Goal: Task Accomplishment & Management: Manage account settings

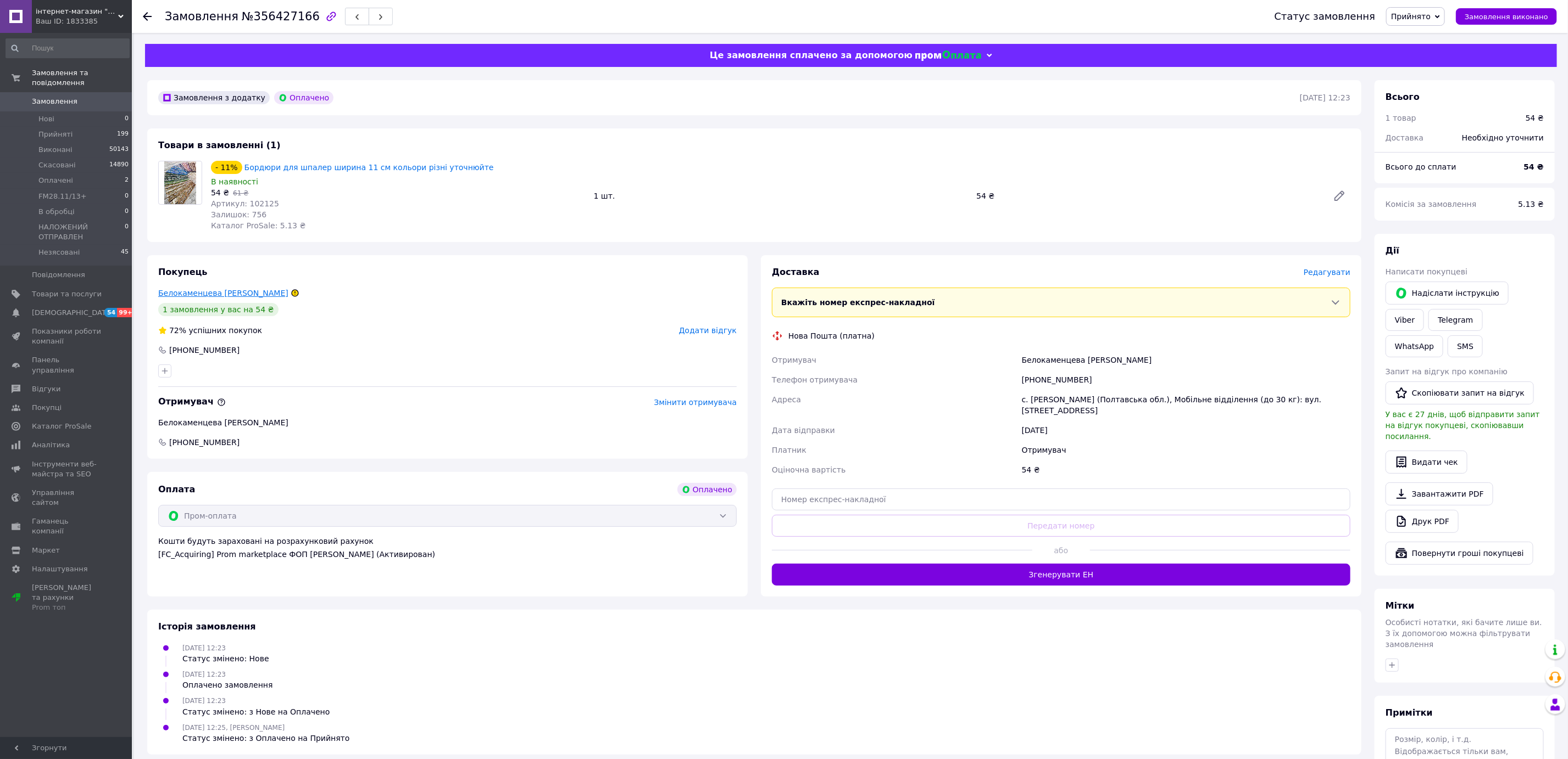
click at [193, 297] on link "Белокаменцева Альбіна" at bounding box center [223, 293] width 130 height 9
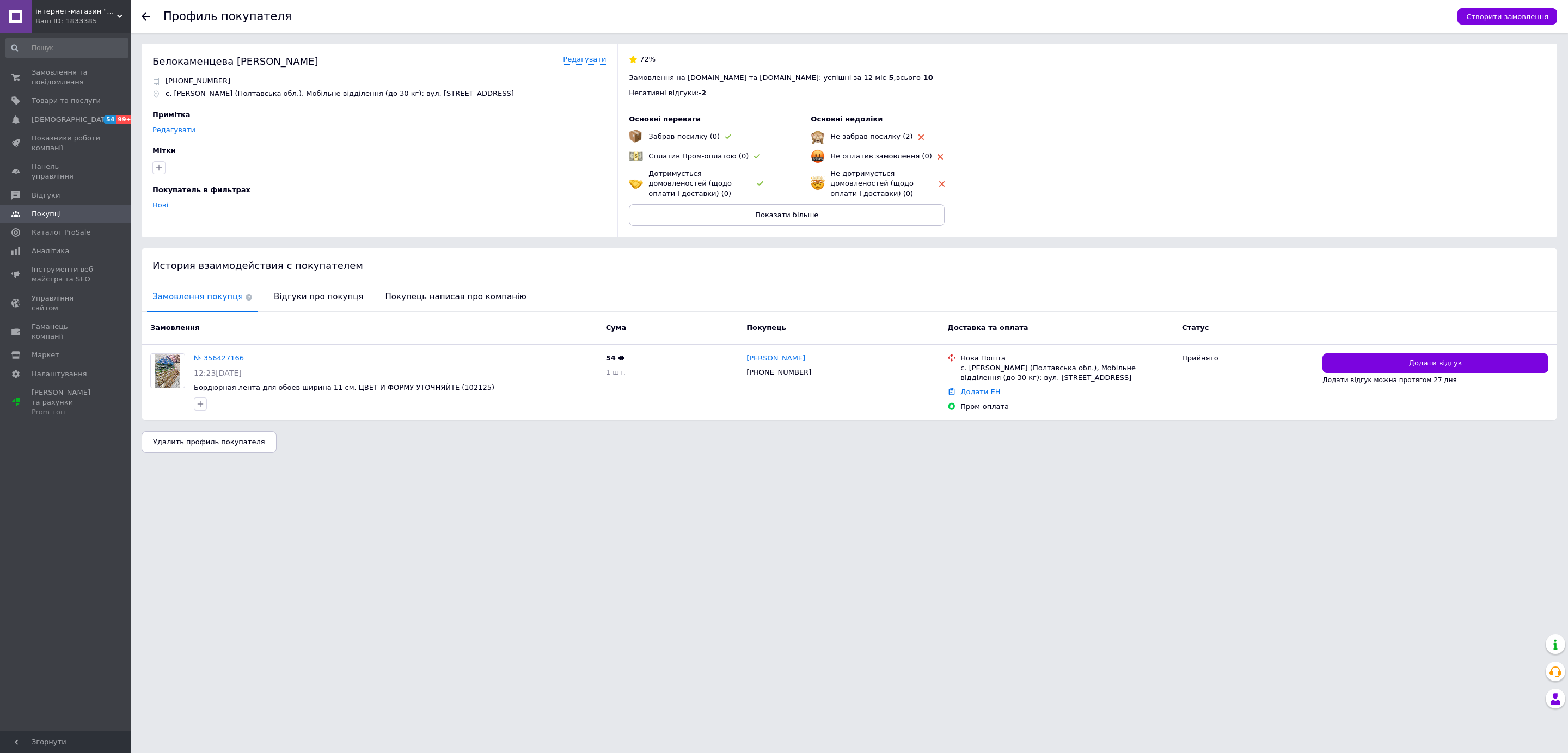
click at [792, 226] on div "72% Замовлення на Prom.ua та Bigl.ua: успішні за 12 міс - 5 , всього - 10 Негат…" at bounding box center [1081, 140] width 929 height 194
click at [774, 211] on span "Показати більше" at bounding box center [786, 214] width 63 height 8
